Goal: Check status

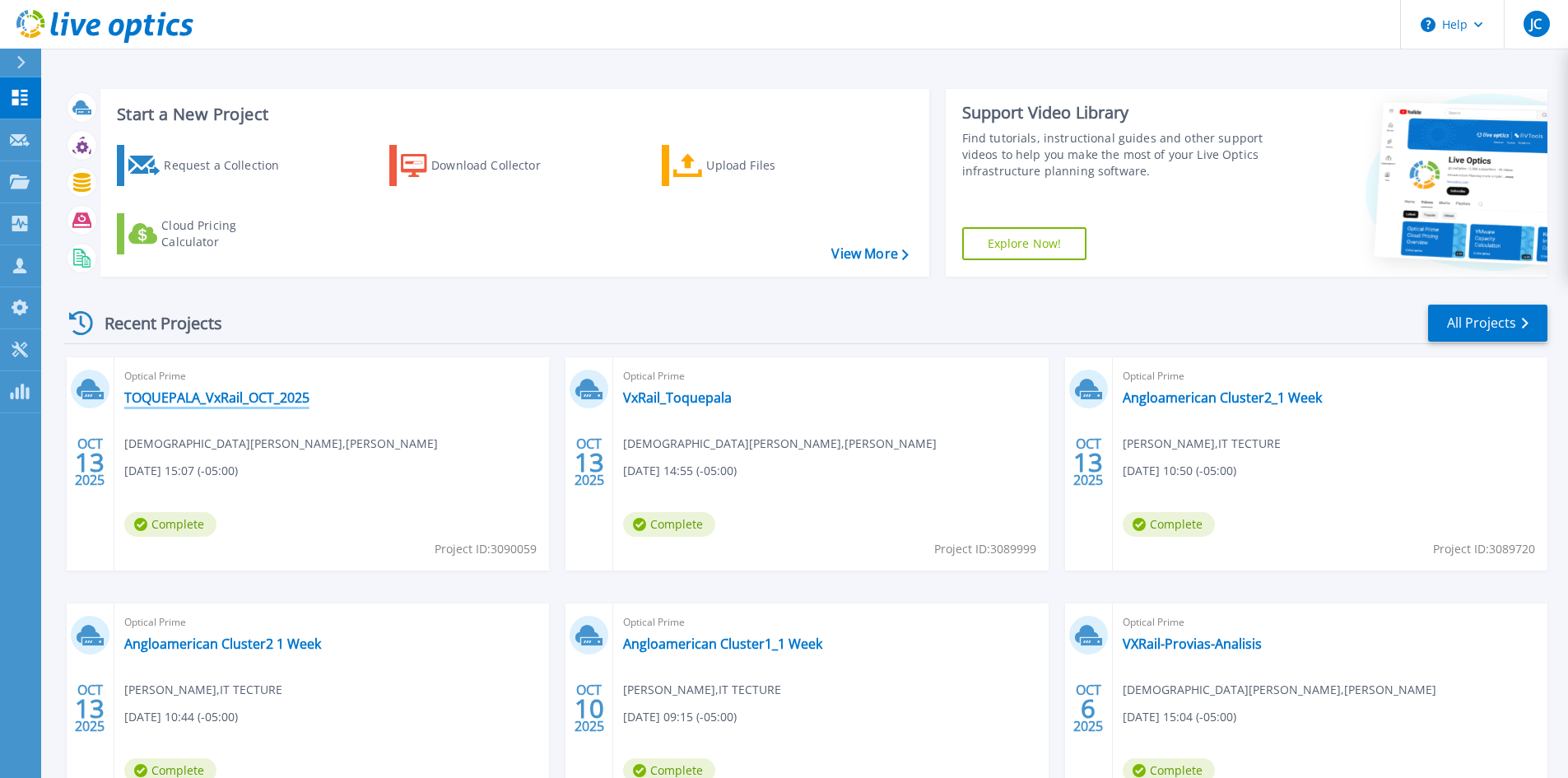
click at [197, 400] on link "TOQUEPALA_VxRail_OCT_2025" at bounding box center [217, 397] width 185 height 17
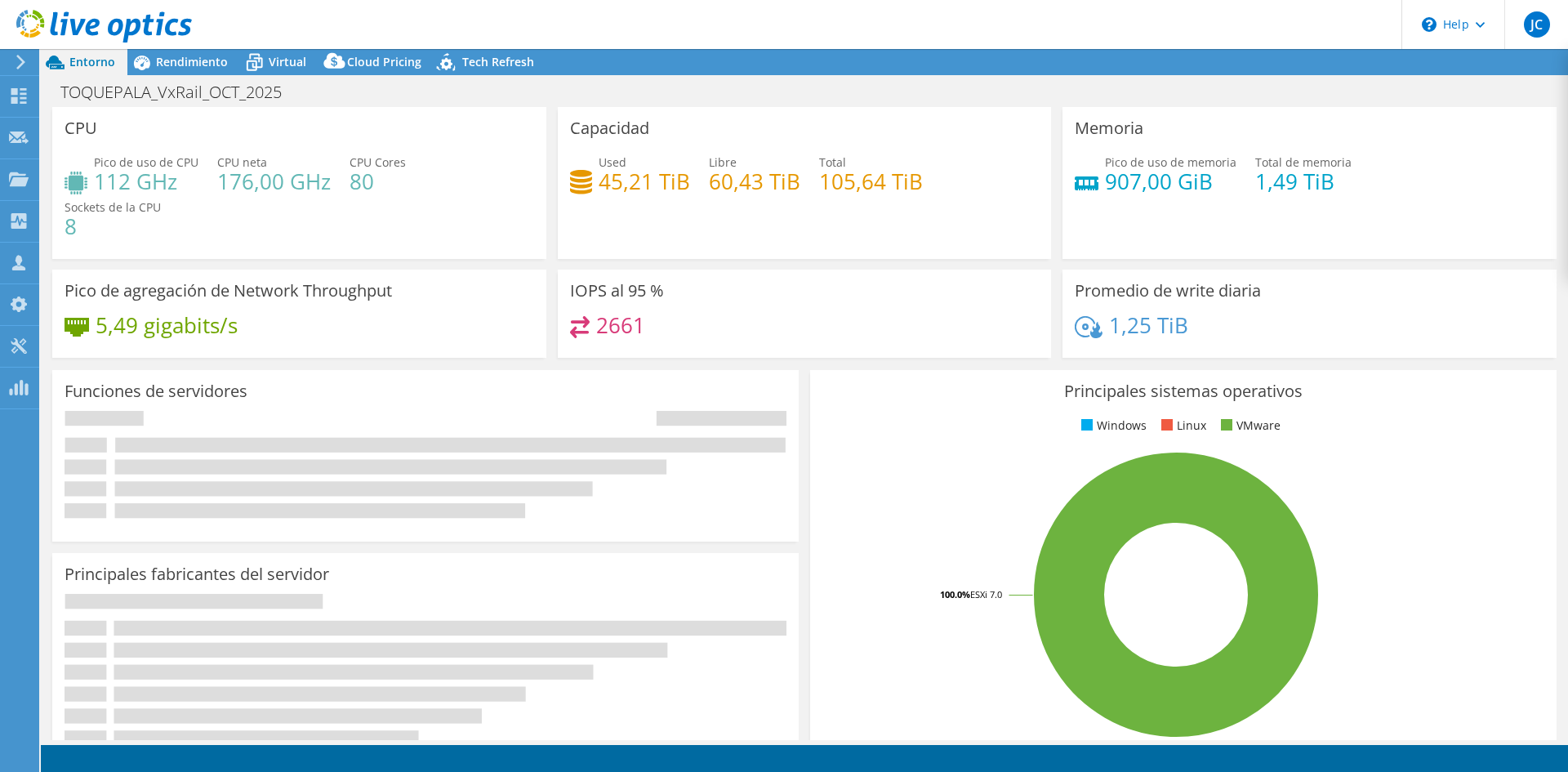
select select "USD"
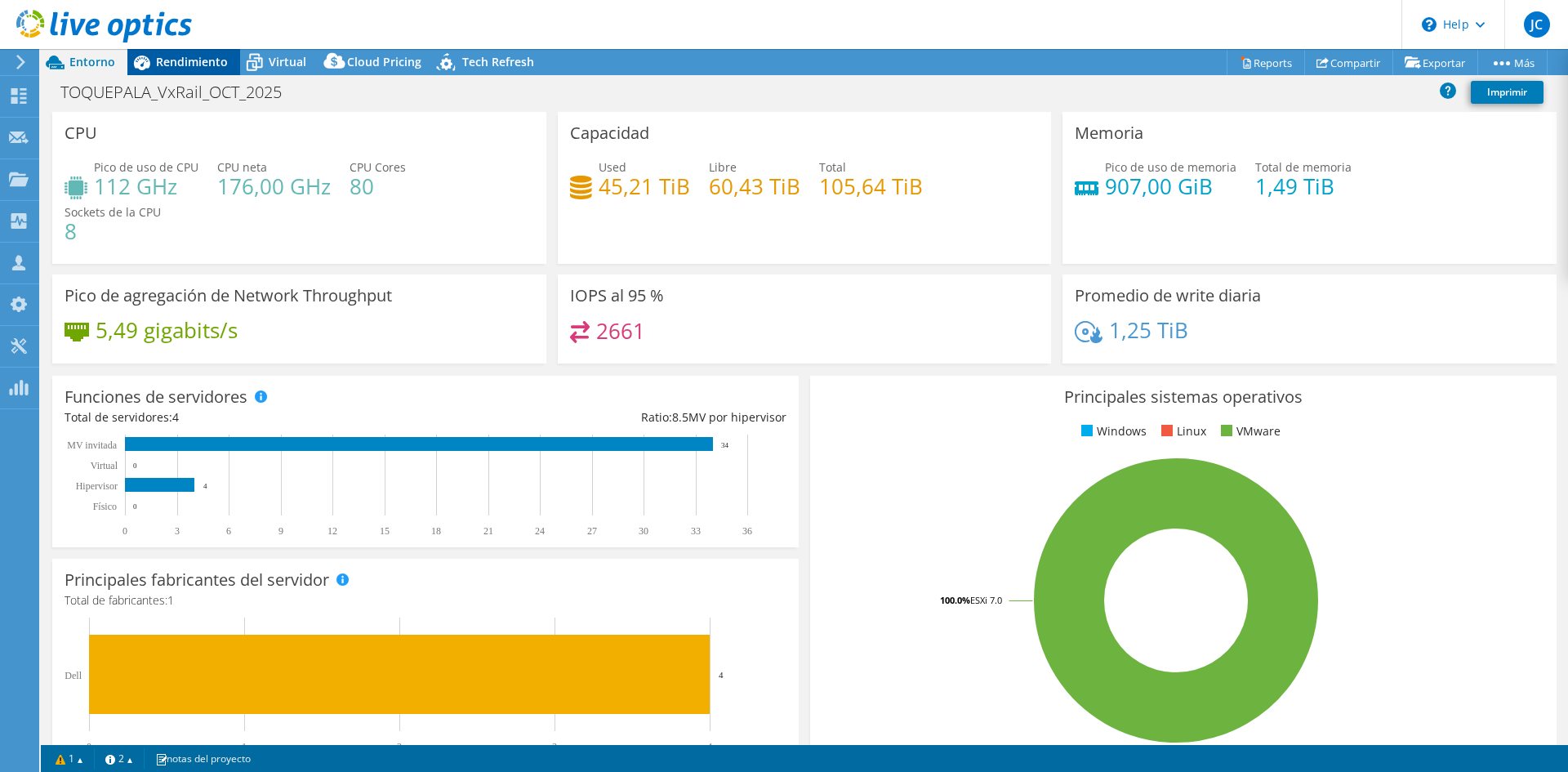
click at [179, 65] on span "Rendimiento" at bounding box center [191, 61] width 71 height 16
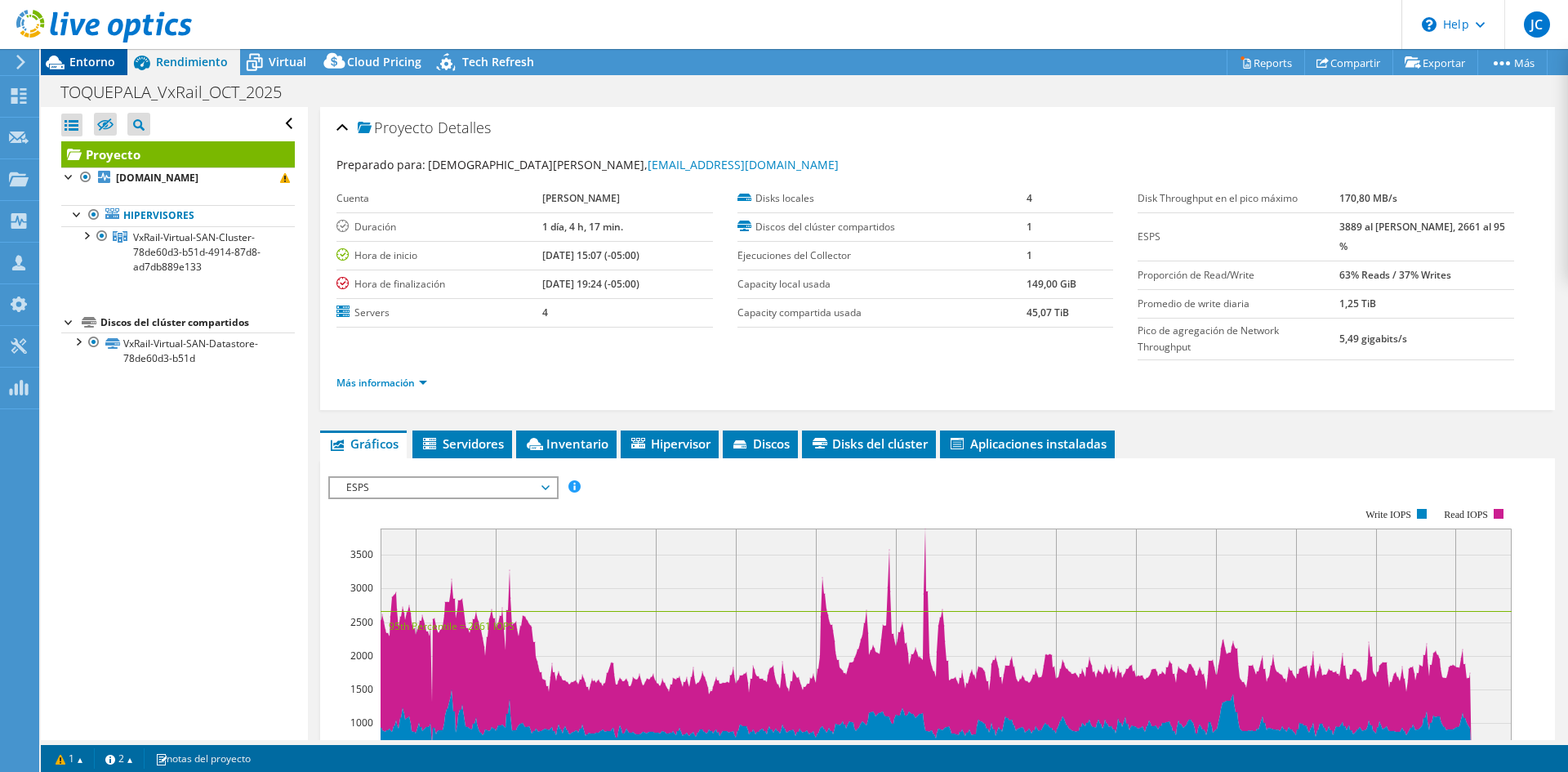
click at [73, 70] on div "Entorno" at bounding box center [84, 62] width 86 height 26
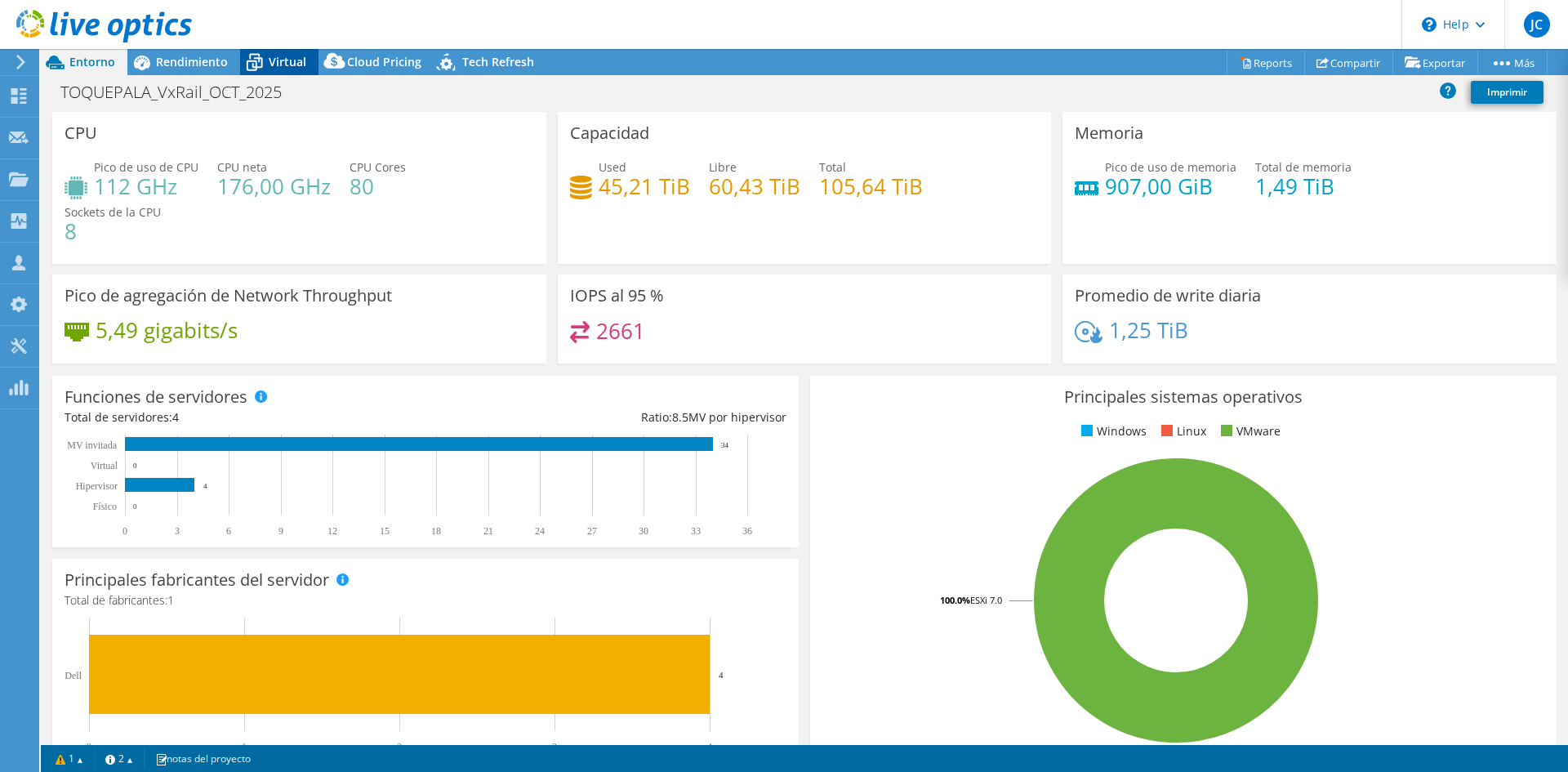
click at [269, 58] on span "Virtual" at bounding box center [288, 61] width 37 height 16
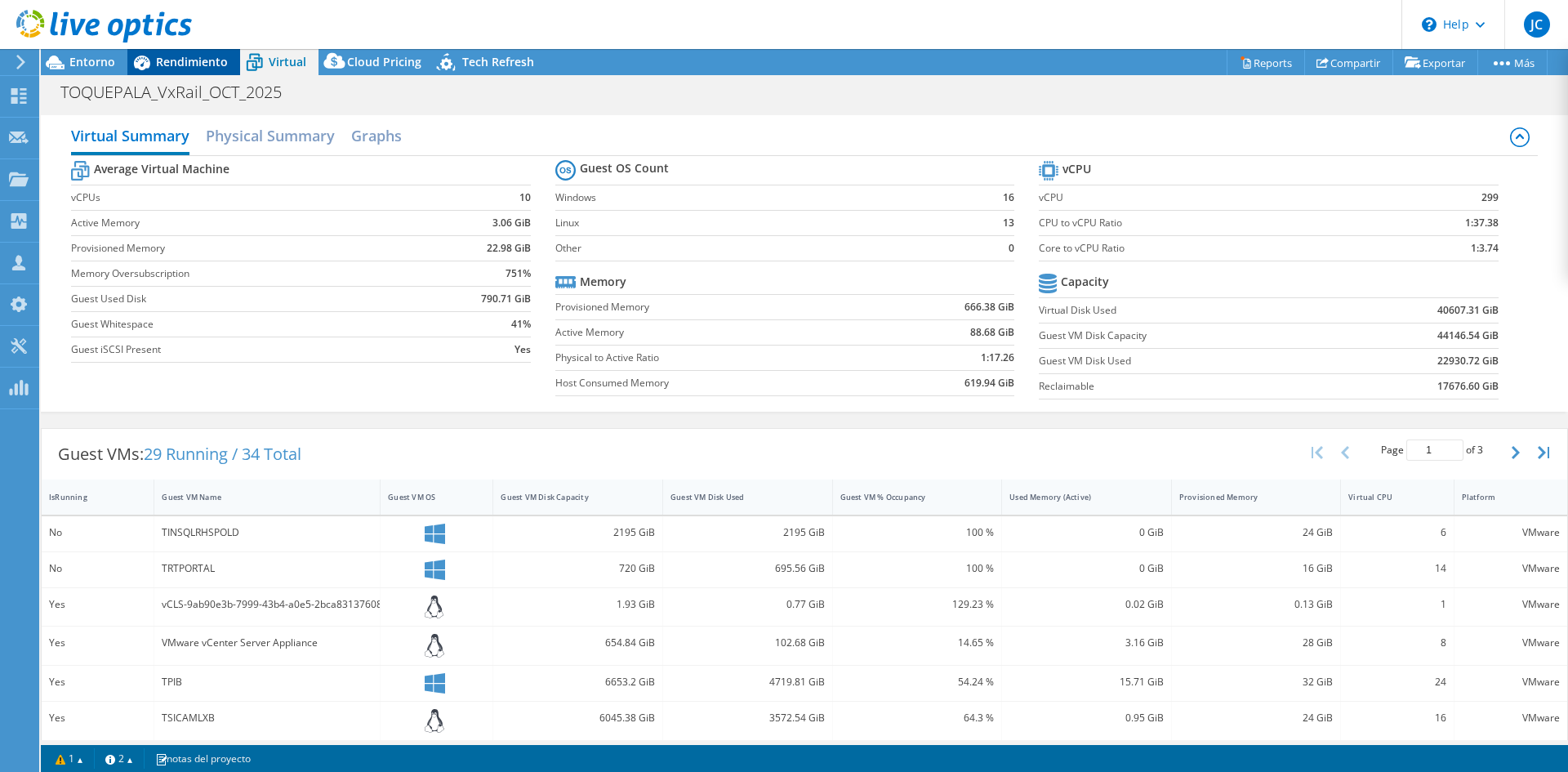
click at [201, 69] on span "Rendimiento" at bounding box center [191, 61] width 71 height 16
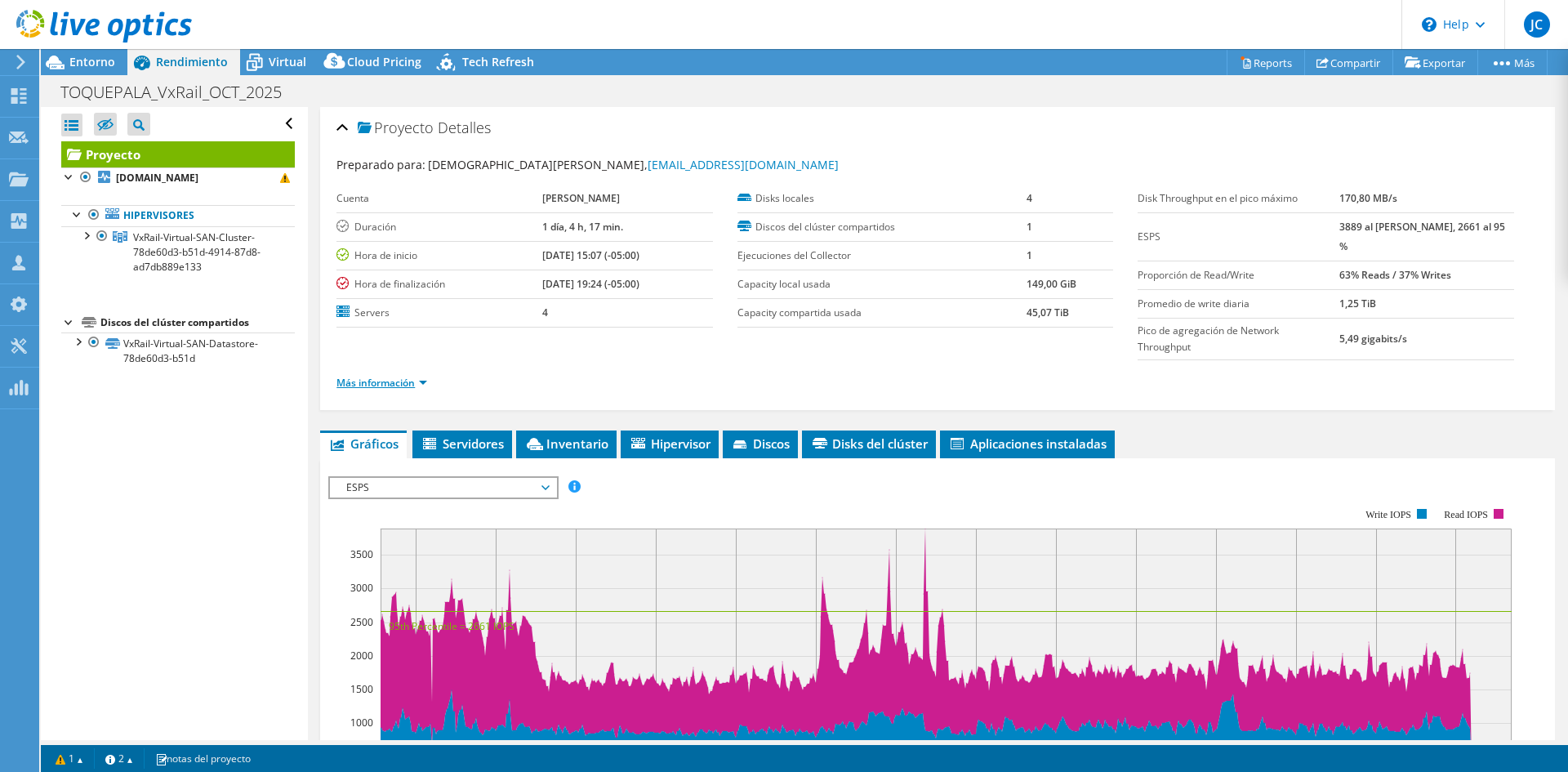
click at [373, 376] on link "Más información" at bounding box center [382, 382] width 91 height 14
